Goal: Task Accomplishment & Management: Manage account settings

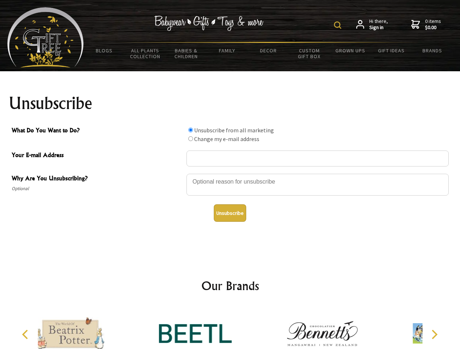
click at [339, 25] on img at bounding box center [337, 24] width 7 height 7
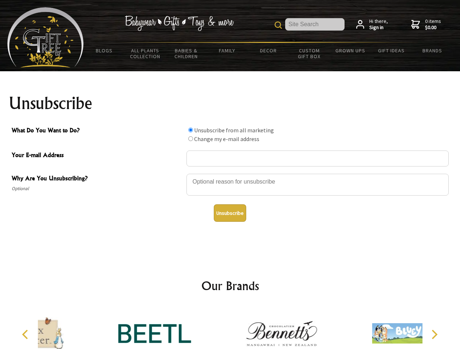
click at [230, 174] on div at bounding box center [317, 185] width 262 height 25
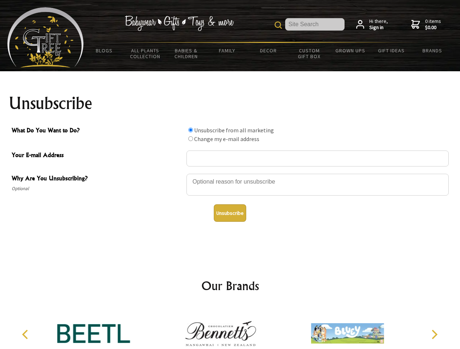
click at [190, 130] on input "What Do You Want to Do?" at bounding box center [190, 130] width 5 height 5
click at [190, 139] on input "What Do You Want to Do?" at bounding box center [190, 138] width 5 height 5
click at [230, 213] on button "Unsubscribe" at bounding box center [230, 213] width 32 height 17
radio input "true"
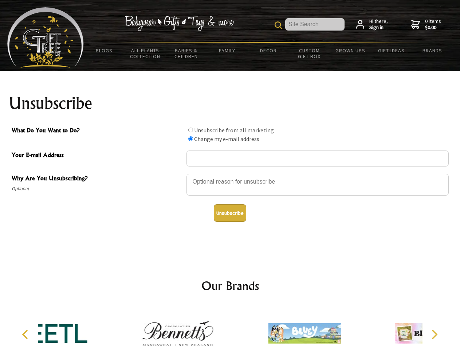
click at [230, 328] on div at bounding box center [177, 334] width 127 height 57
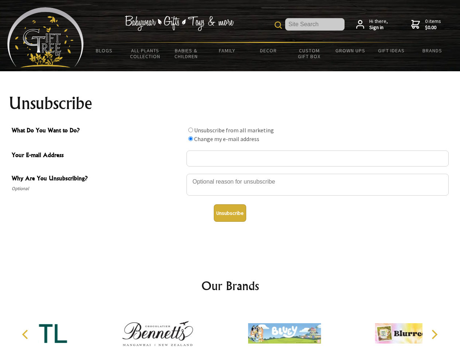
click at [26, 335] on icon "Previous" at bounding box center [25, 334] width 9 height 9
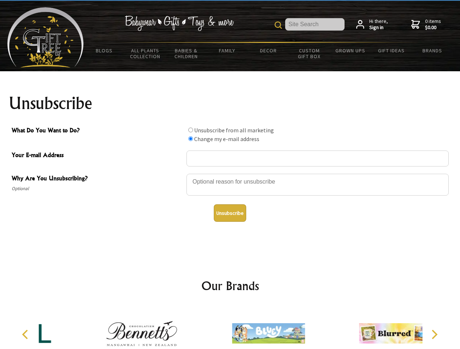
click at [434, 335] on icon "Next" at bounding box center [433, 334] width 9 height 9
